Goal: Task Accomplishment & Management: Use online tool/utility

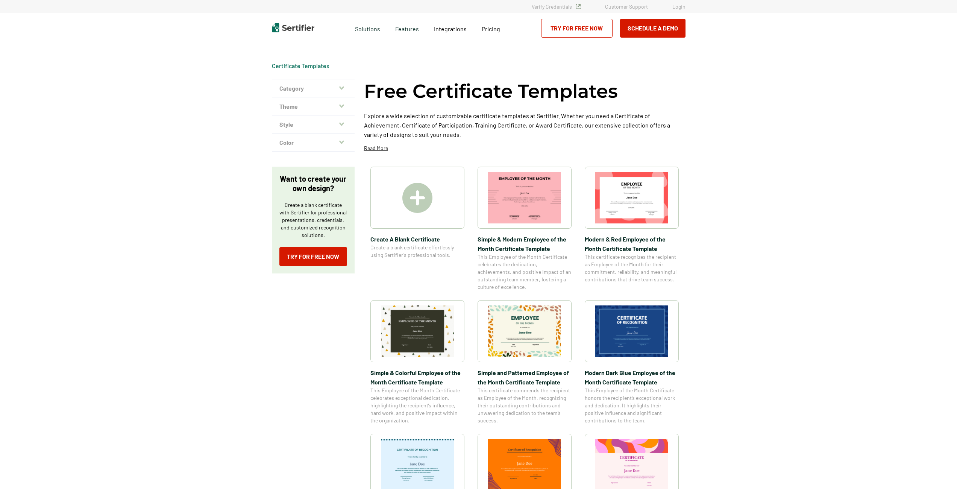
click at [414, 228] on div at bounding box center [417, 198] width 94 height 62
click at [414, 238] on span "Create A Blank Certificate" at bounding box center [417, 238] width 94 height 9
click at [421, 205] on img at bounding box center [417, 198] width 30 height 30
click at [403, 194] on img at bounding box center [417, 198] width 30 height 30
click at [391, 187] on div at bounding box center [417, 198] width 94 height 62
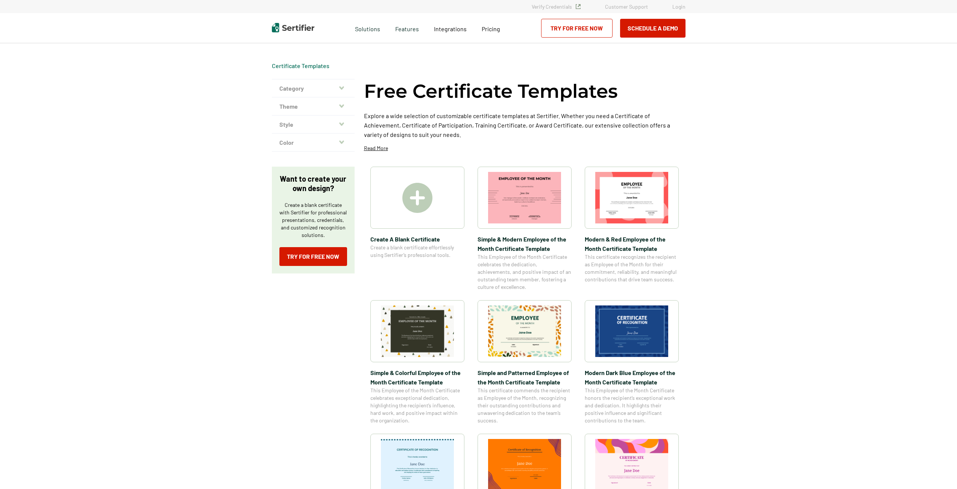
click at [343, 90] on icon "button" at bounding box center [341, 88] width 5 height 6
click at [343, 89] on icon "button" at bounding box center [341, 88] width 5 height 6
click at [343, 88] on icon "button" at bounding box center [341, 87] width 5 height 3
click at [339, 86] on button "Category" at bounding box center [313, 88] width 83 height 18
click at [348, 87] on button "Category" at bounding box center [313, 88] width 83 height 18
